Goal: Task Accomplishment & Management: Manage account settings

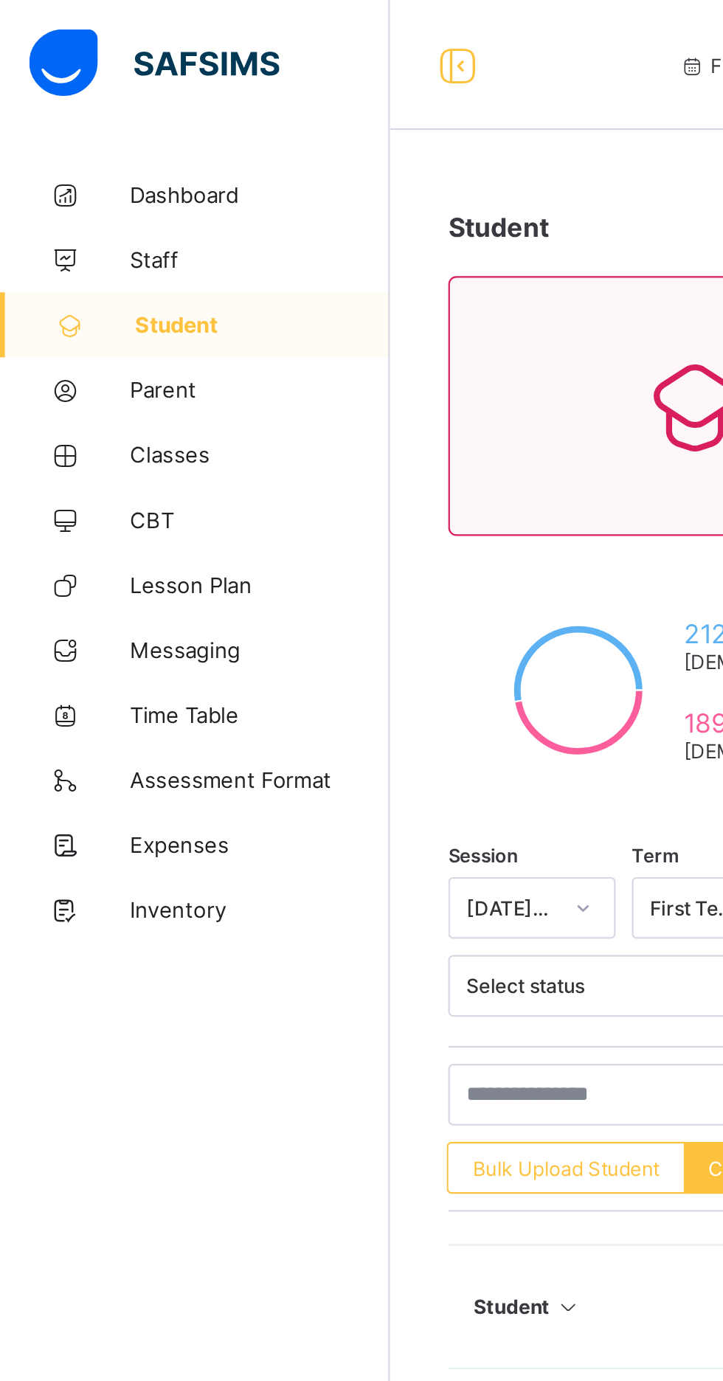
click at [74, 211] on span "Classes" at bounding box center [118, 207] width 118 height 12
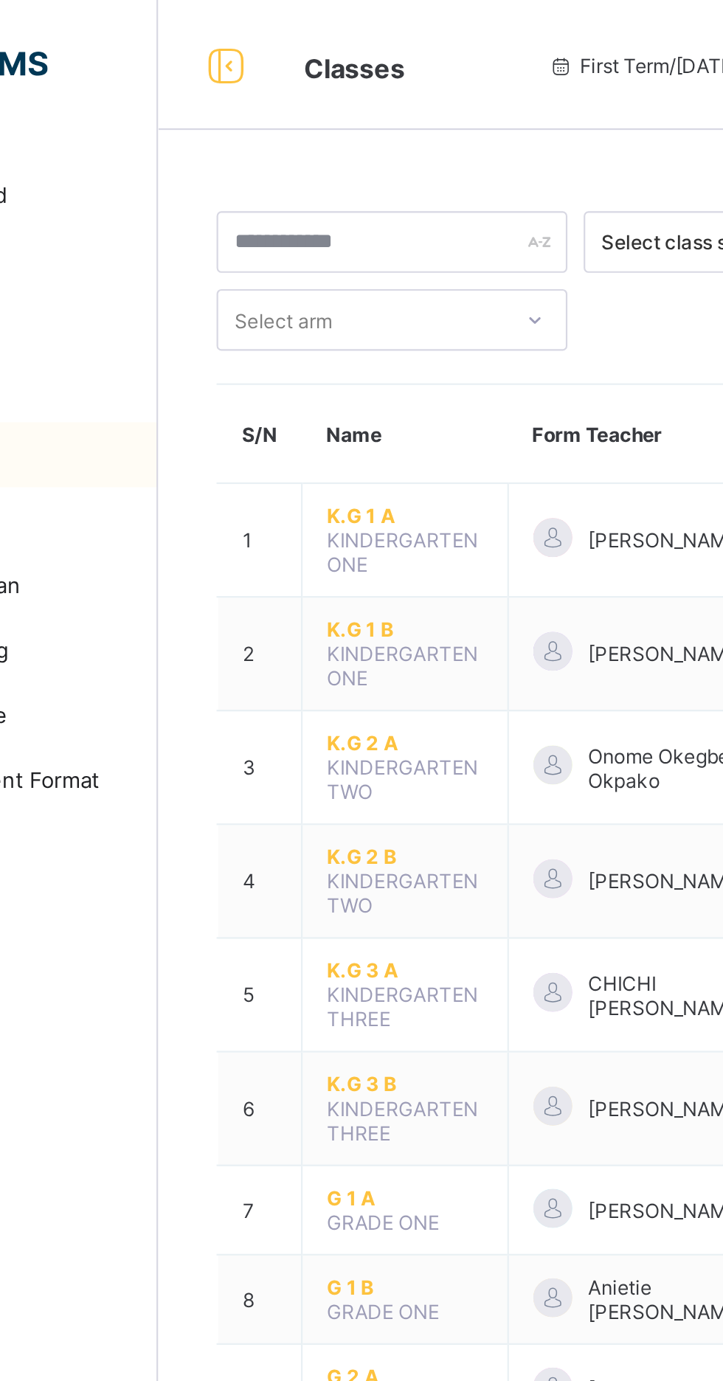
click at [268, 229] on span "K.G 1 A" at bounding box center [289, 234] width 71 height 11
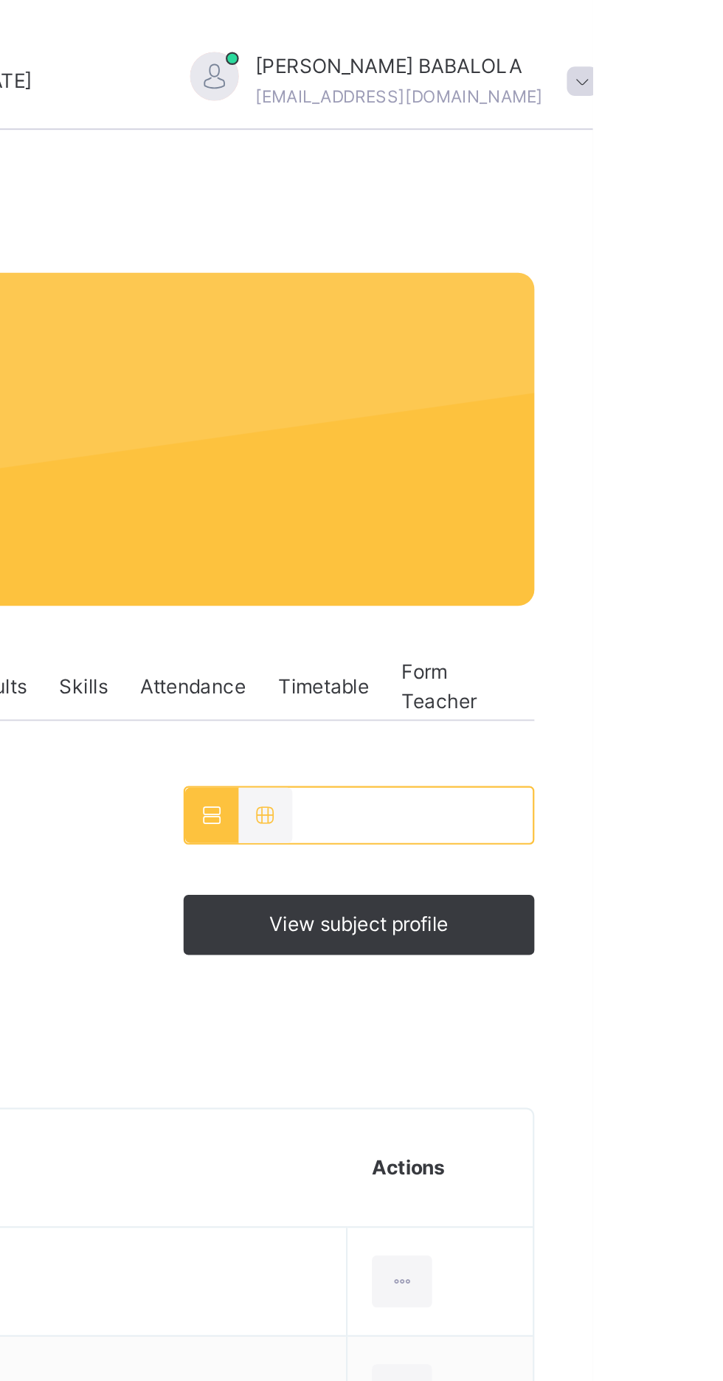
click at [597, 424] on span "View subject profile" at bounding box center [616, 419] width 81 height 13
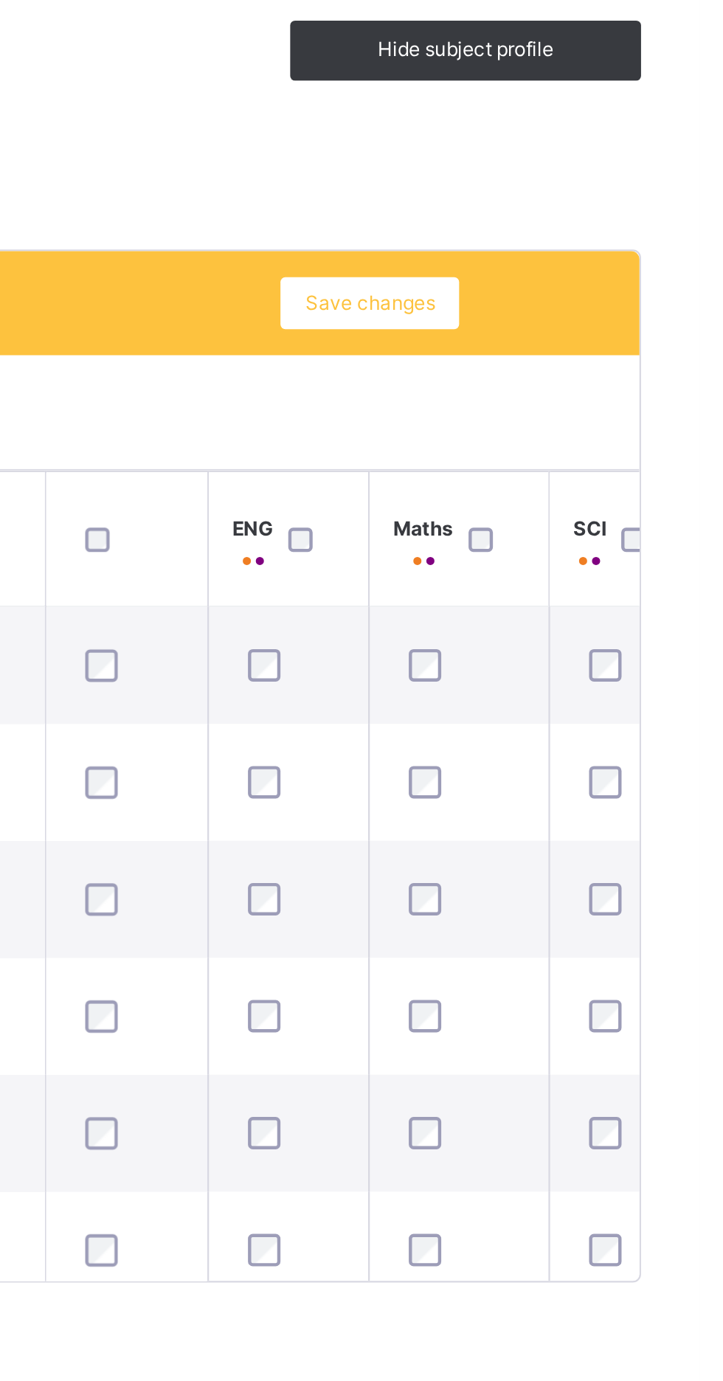
click at [555, 632] on div at bounding box center [546, 638] width 32 height 31
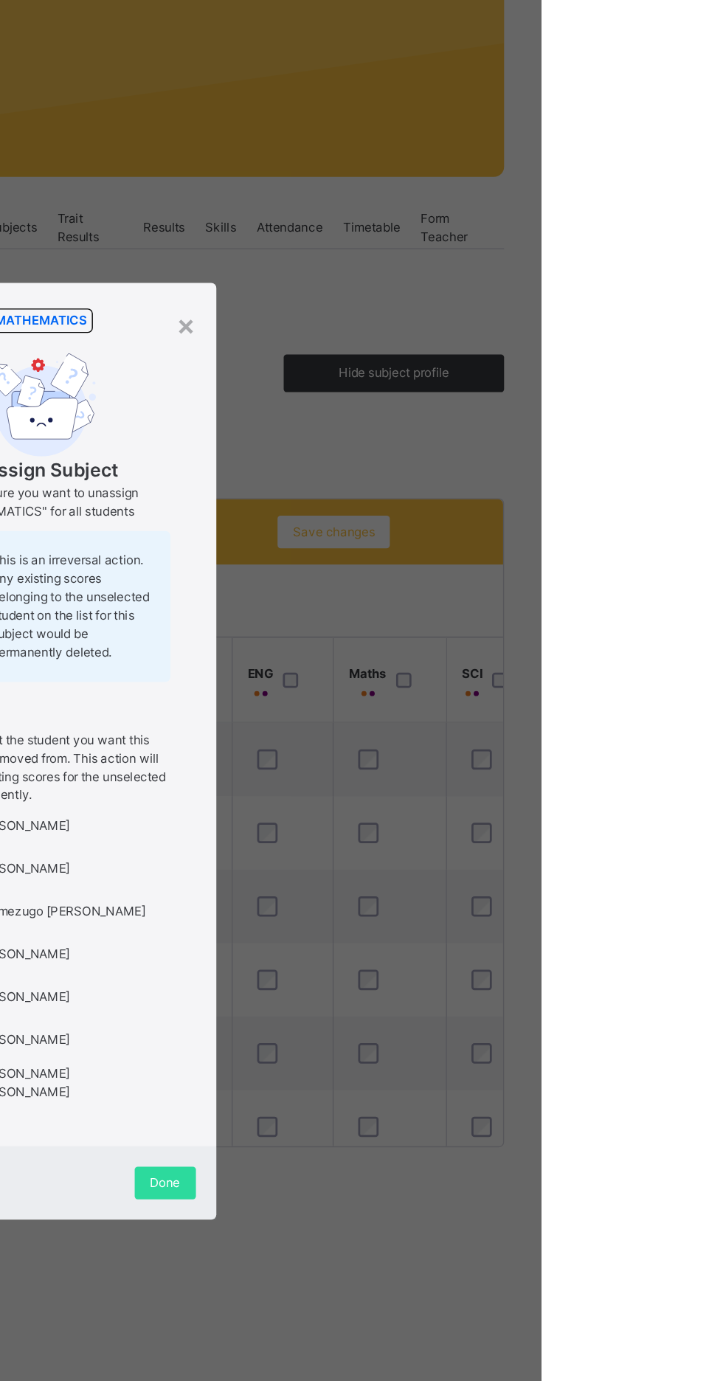
click at [474, 398] on div "×" at bounding box center [467, 382] width 14 height 31
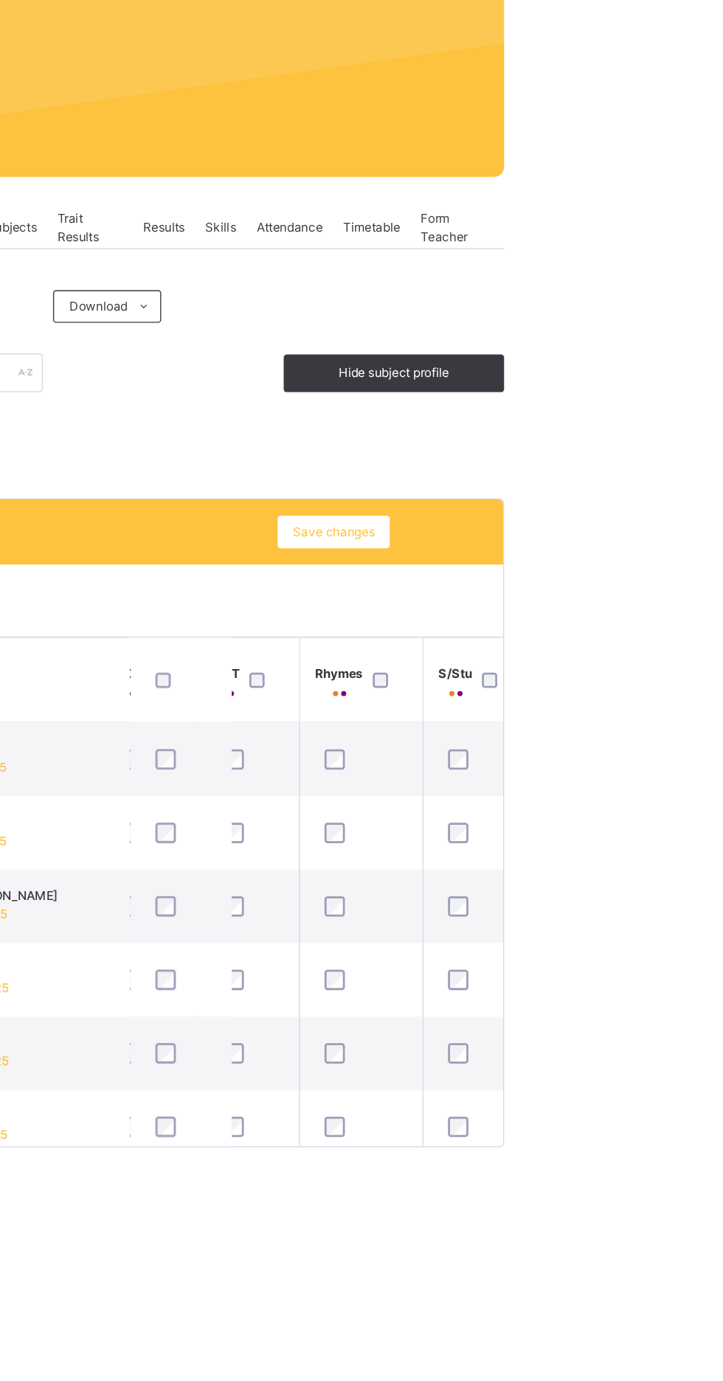
scroll to position [0, 274]
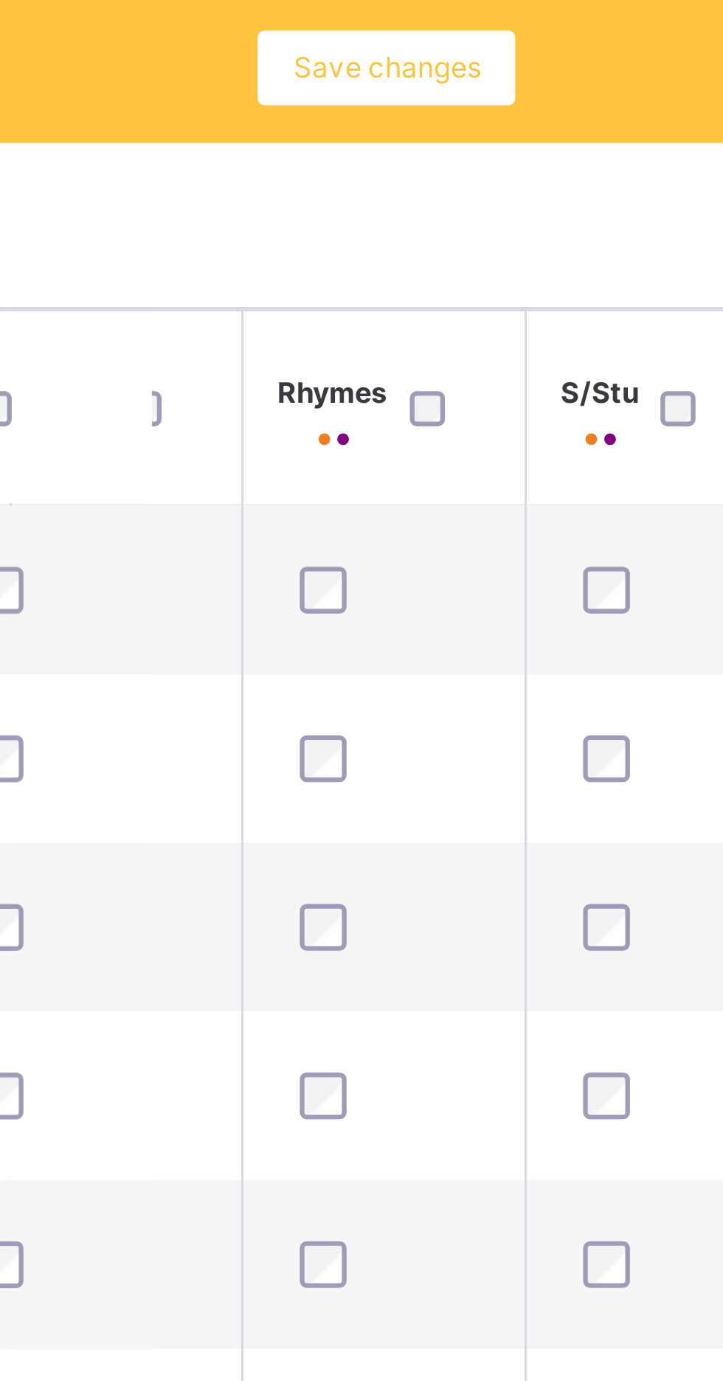
click at [578, 533] on span "Save changes" at bounding box center [573, 531] width 59 height 13
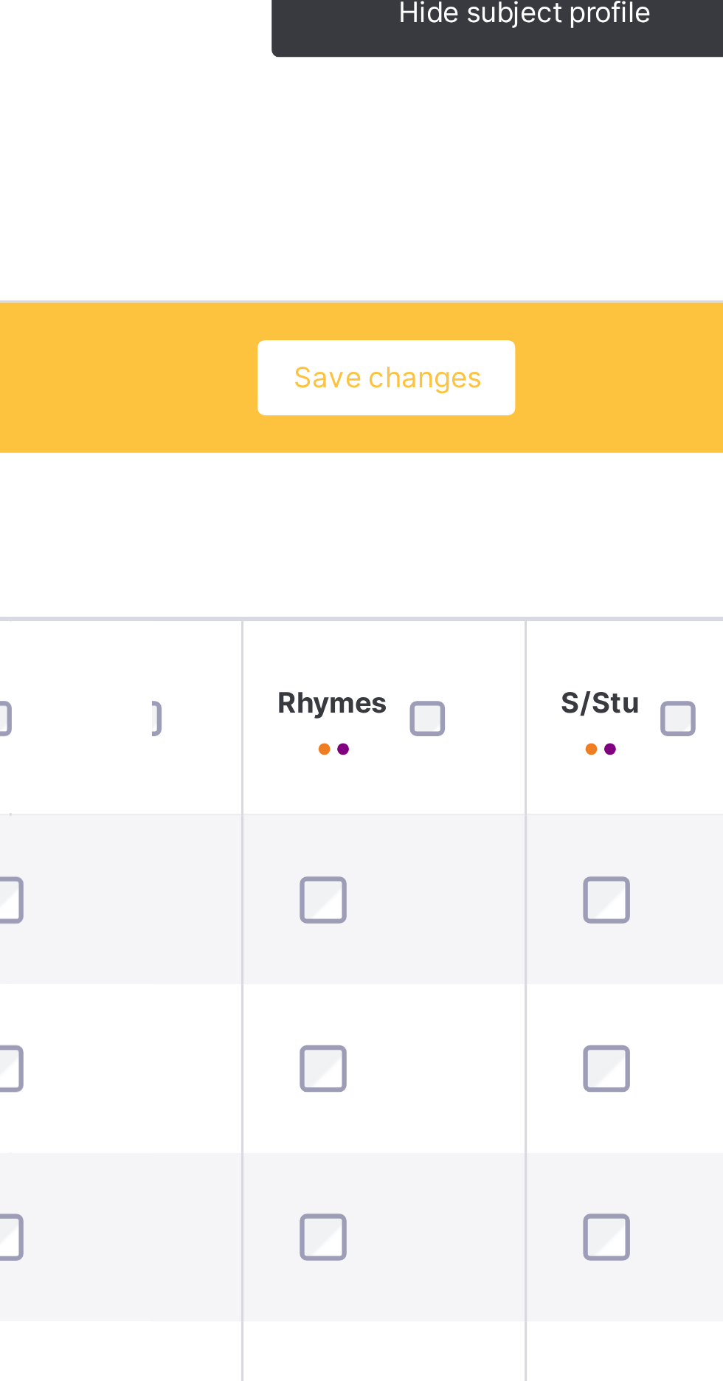
click at [583, 530] on span "Save changes" at bounding box center [573, 531] width 59 height 13
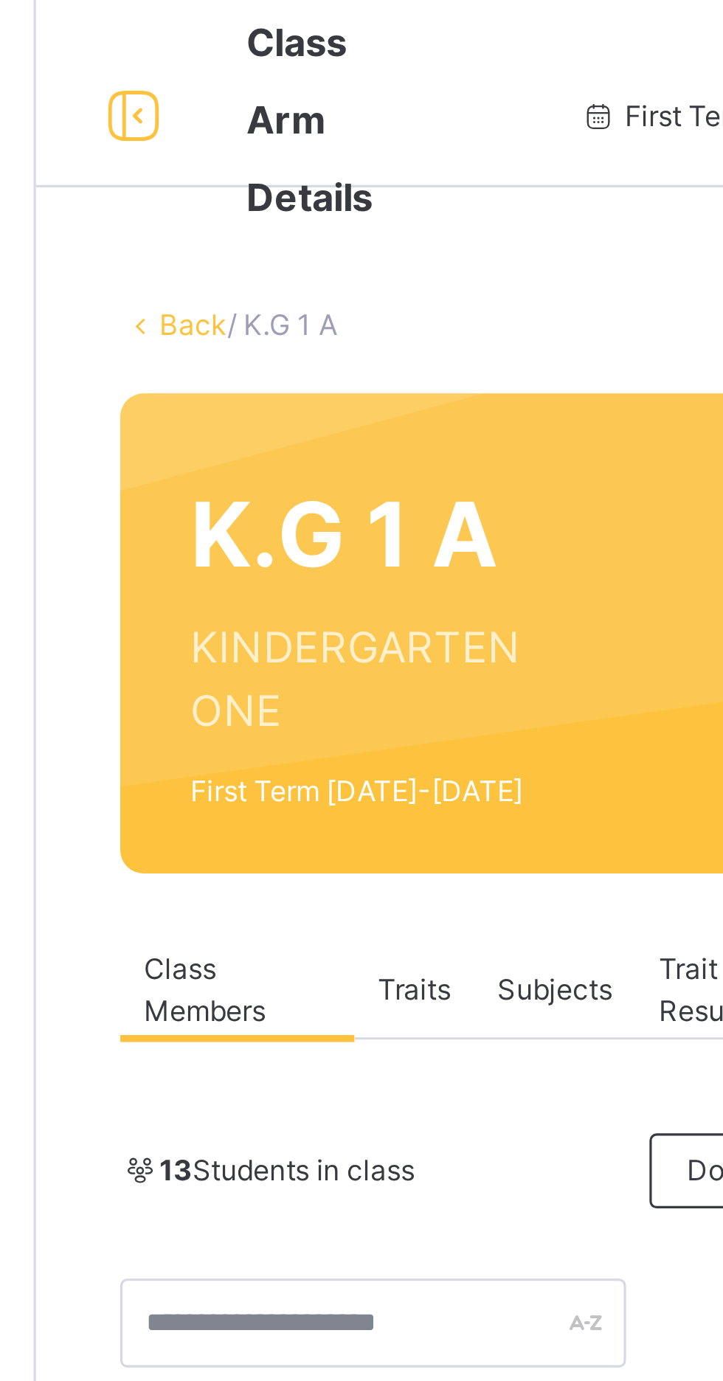
click at [222, 103] on link "Back" at bounding box center [226, 102] width 21 height 11
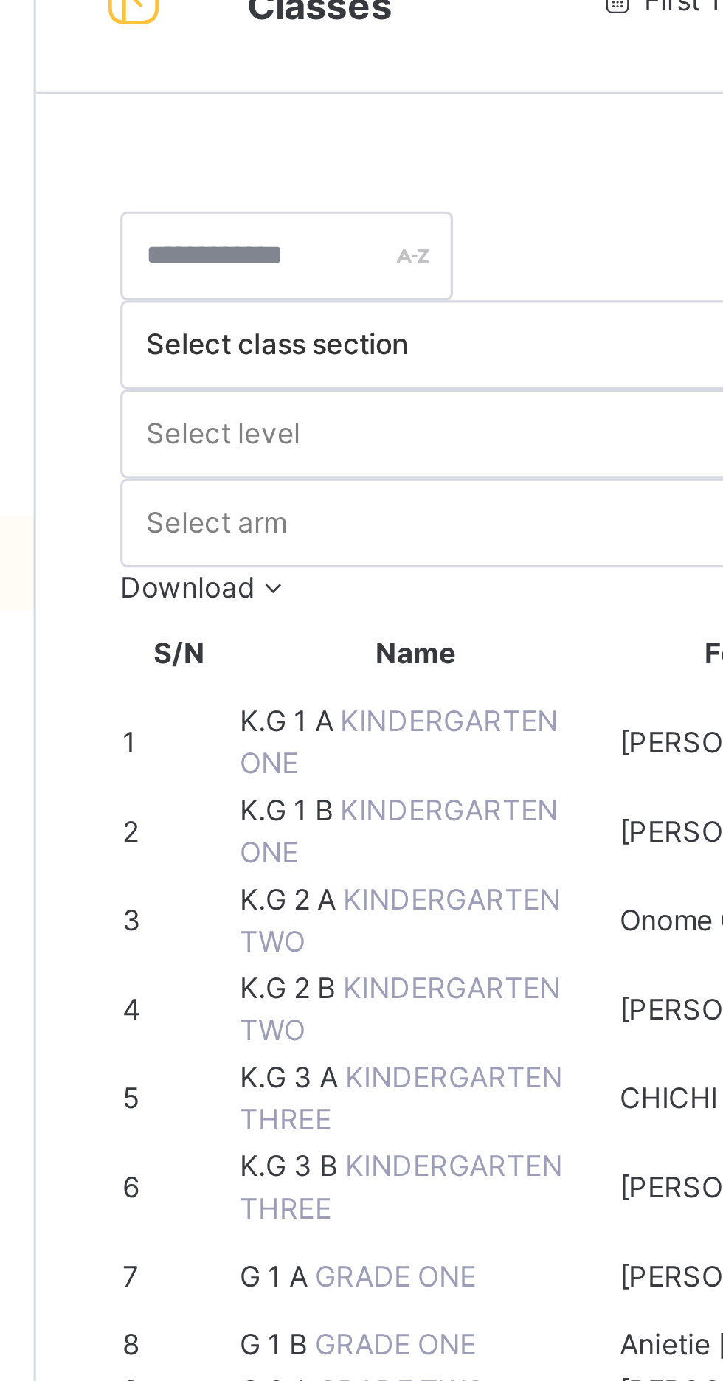
click at [268, 251] on span "K.G 1 A" at bounding box center [257, 256] width 32 height 11
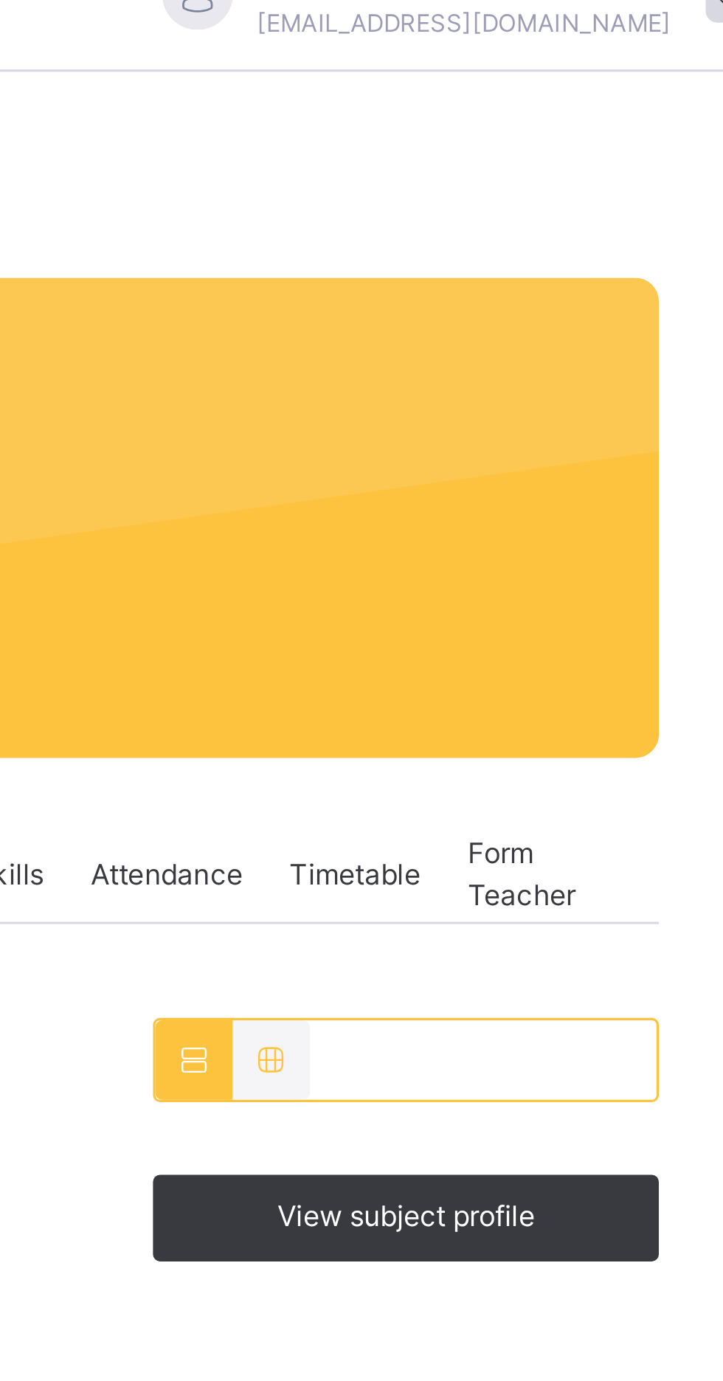
click at [646, 423] on span "View subject profile" at bounding box center [616, 419] width 81 height 13
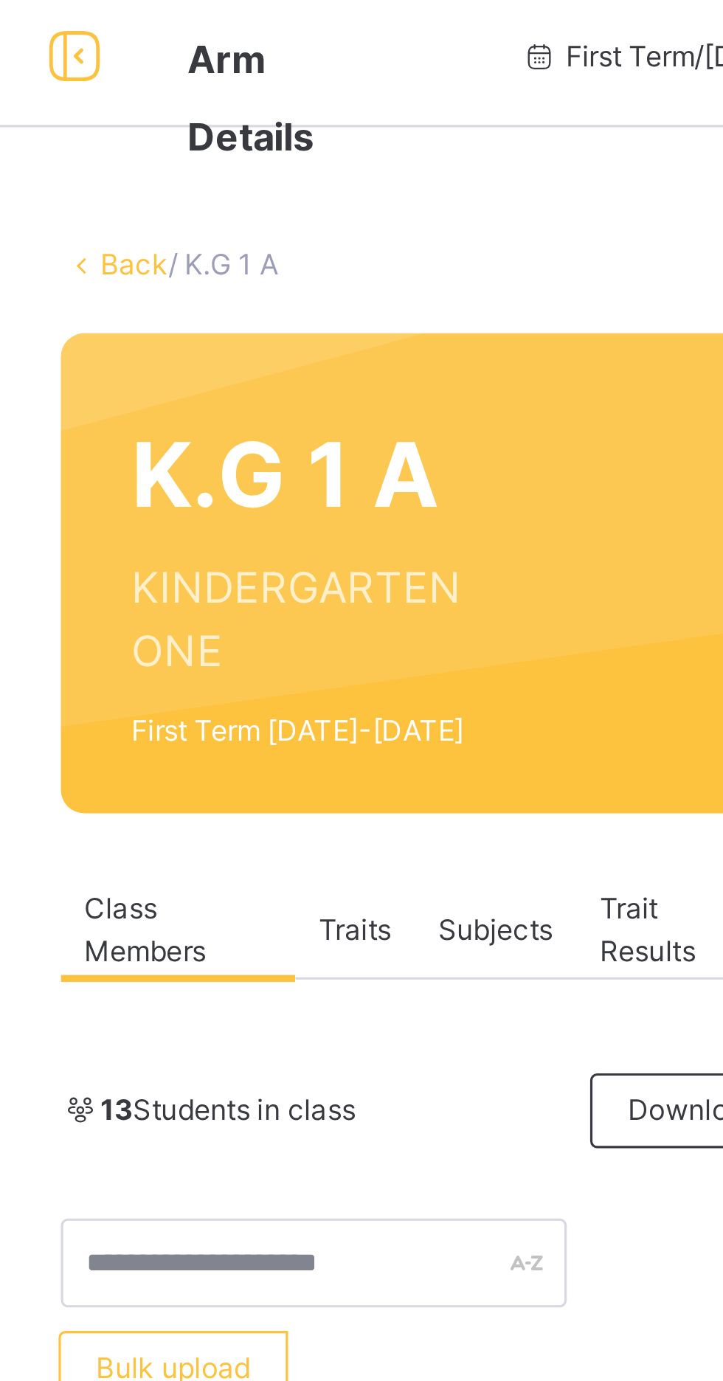
click at [220, 99] on link "Back" at bounding box center [226, 102] width 21 height 11
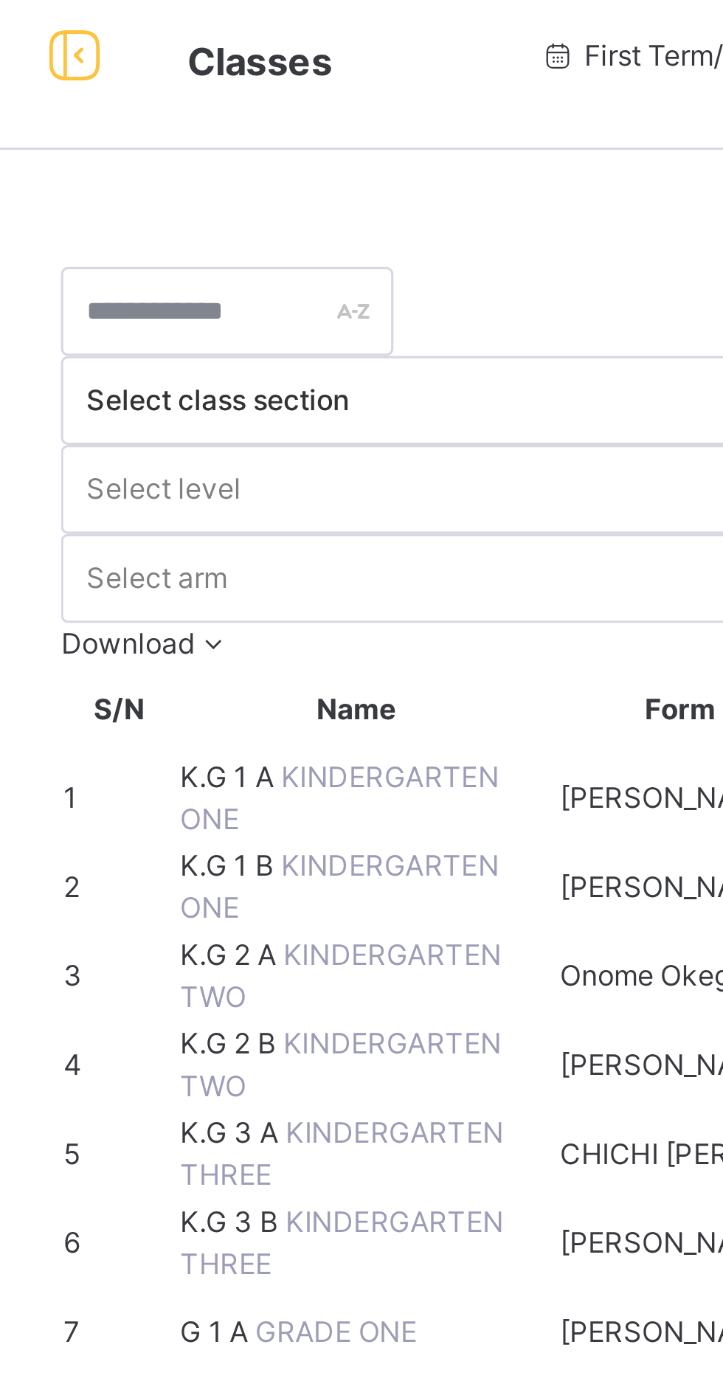
click at [266, 290] on span "K.G 1 B" at bounding box center [257, 284] width 32 height 11
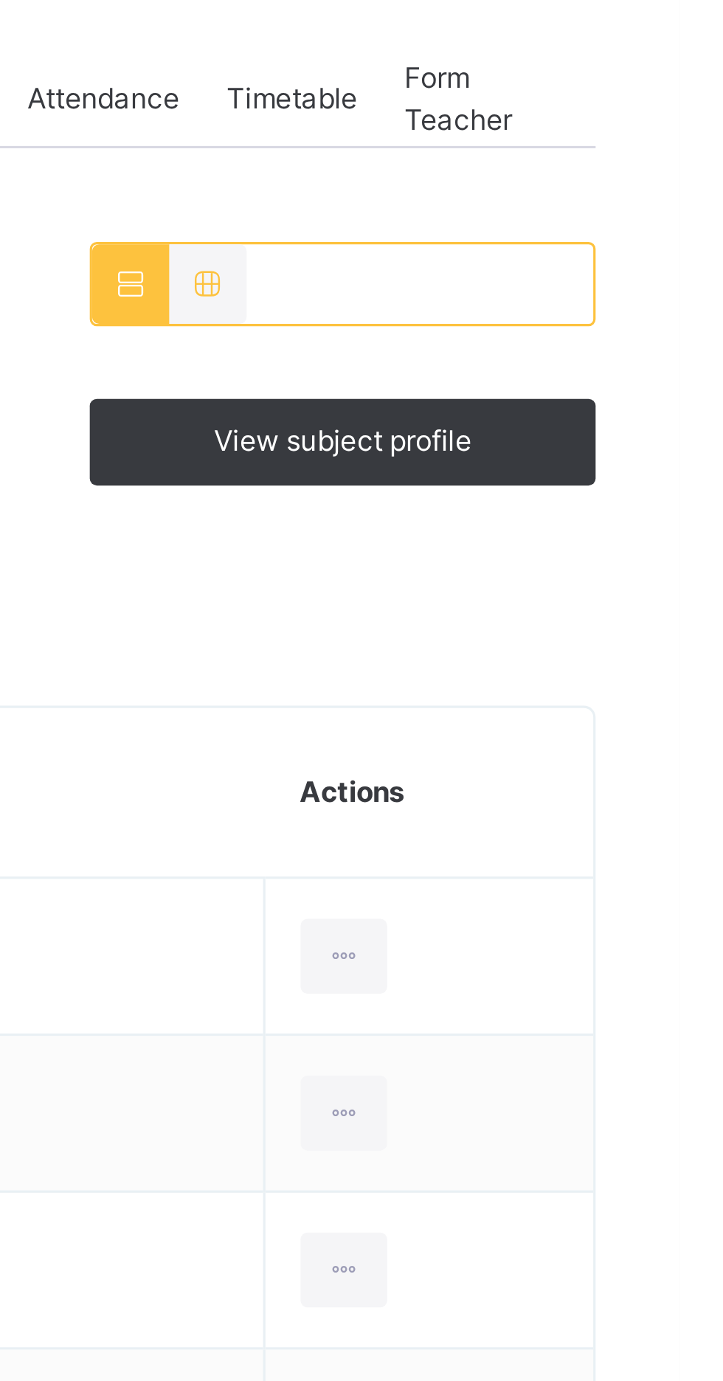
click at [584, 416] on span "View subject profile" at bounding box center [616, 419] width 81 height 13
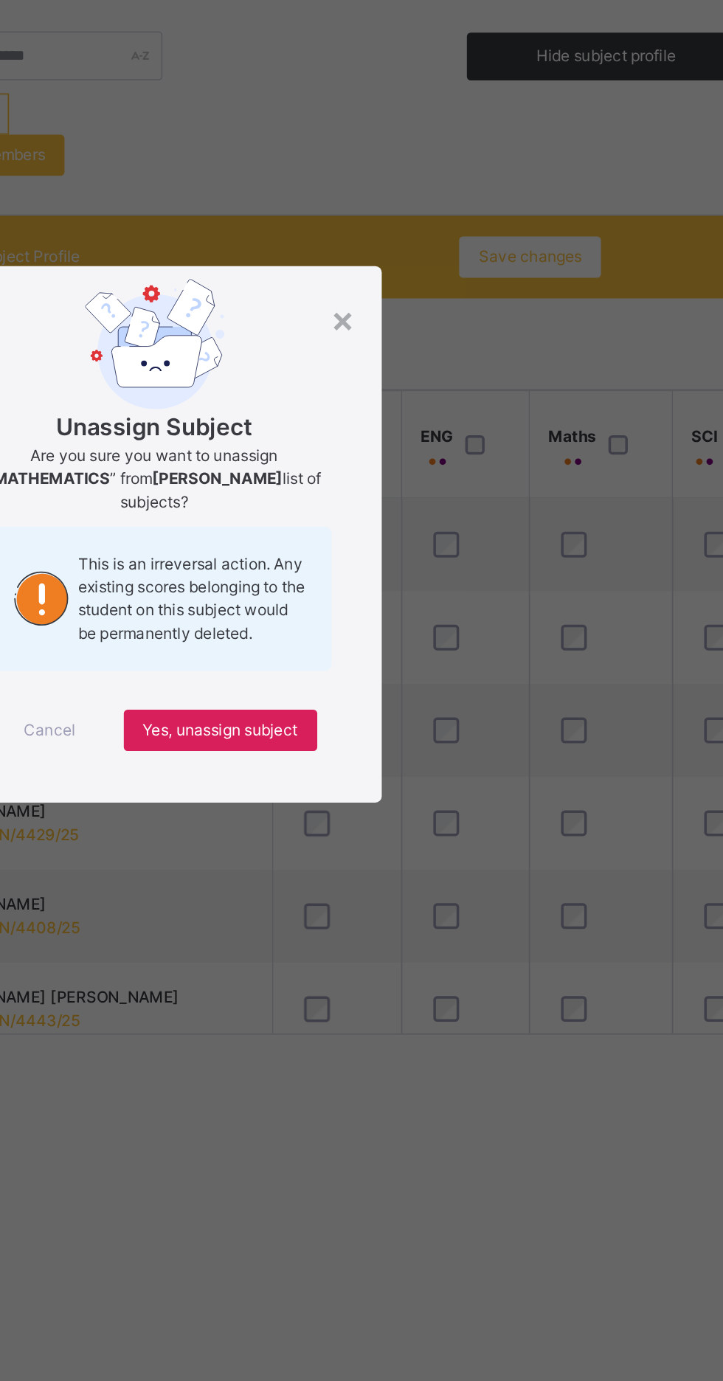
click at [460, 771] on div "Unassign Subject Are you sure you want to unassign “ MATHEMATICS ” from Aisha A…" at bounding box center [358, 660] width 202 height 232
click at [474, 583] on div "×" at bounding box center [467, 567] width 14 height 31
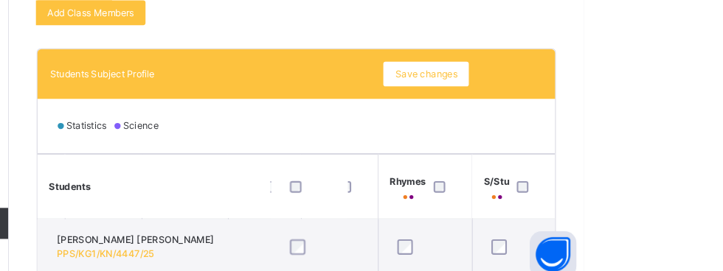
scroll to position [454, 0]
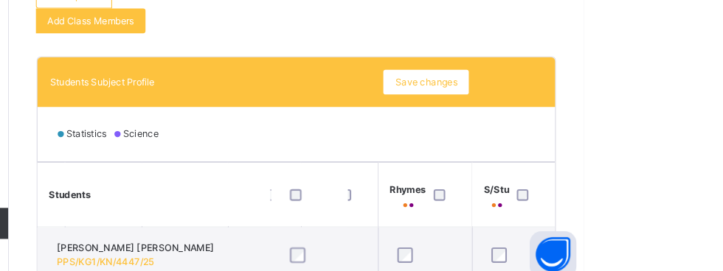
click at [586, 81] on span "Save changes" at bounding box center [573, 78] width 59 height 13
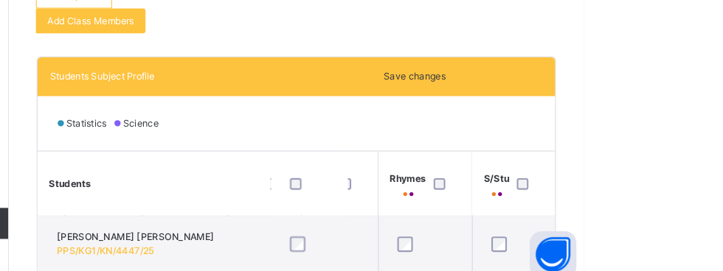
scroll to position [453, 0]
